Goal: Navigation & Orientation: Find specific page/section

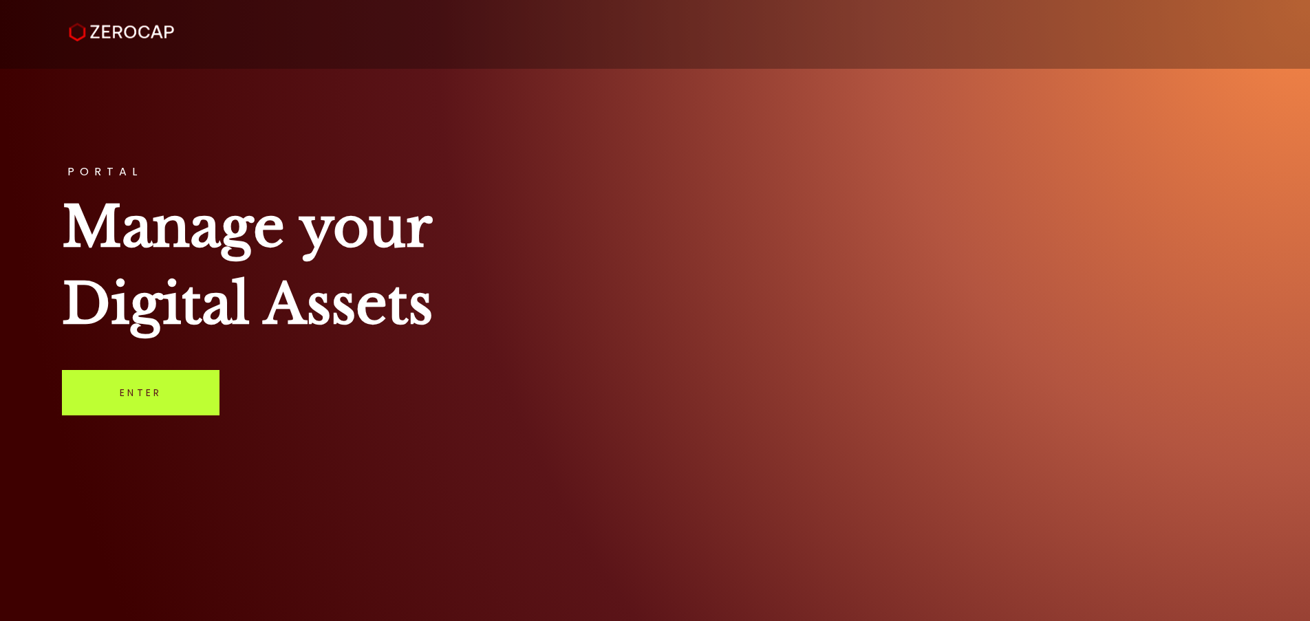
click at [183, 388] on link "Enter" at bounding box center [141, 392] width 158 height 45
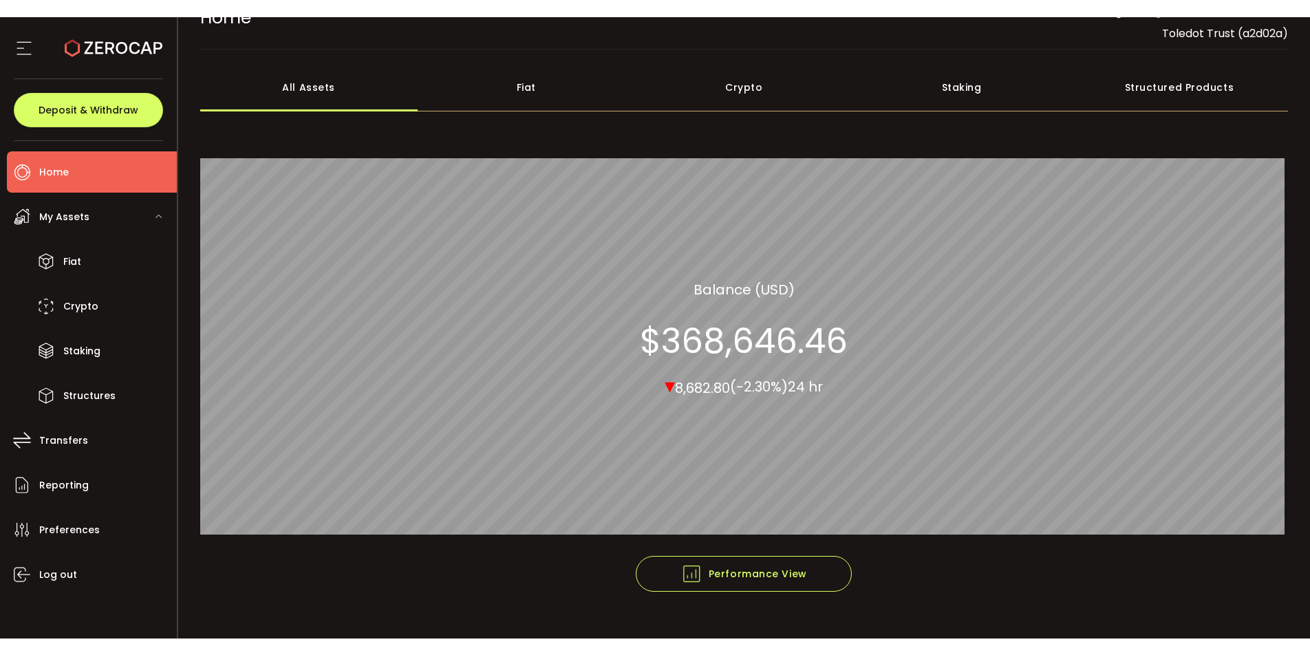
scroll to position [56, 0]
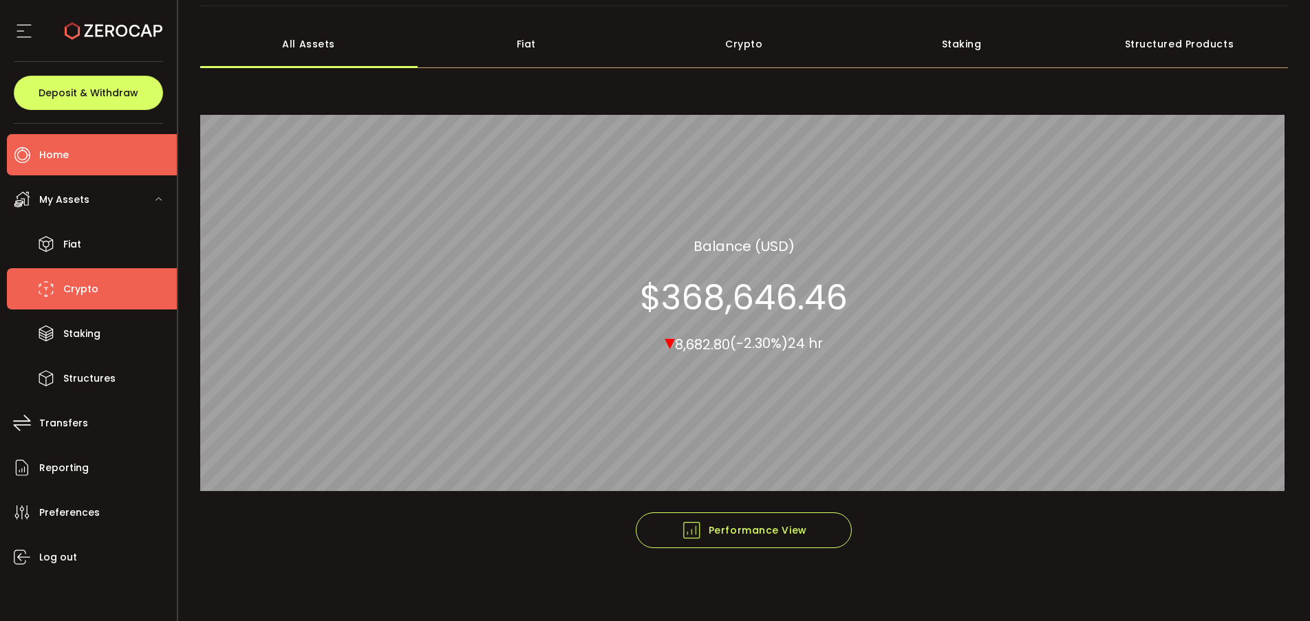
click at [96, 286] on span "Crypto" at bounding box center [80, 289] width 35 height 20
